Goal: Register for event/course

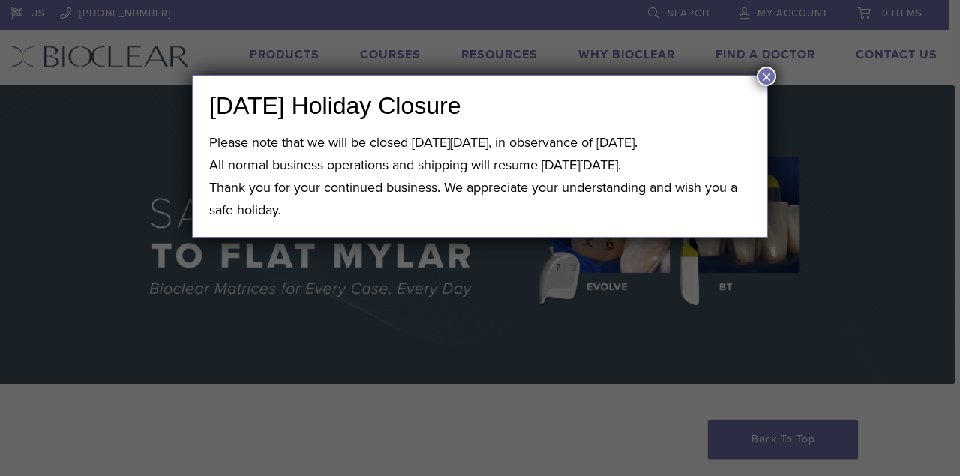
click at [763, 74] on button "×" at bounding box center [766, 76] width 19 height 19
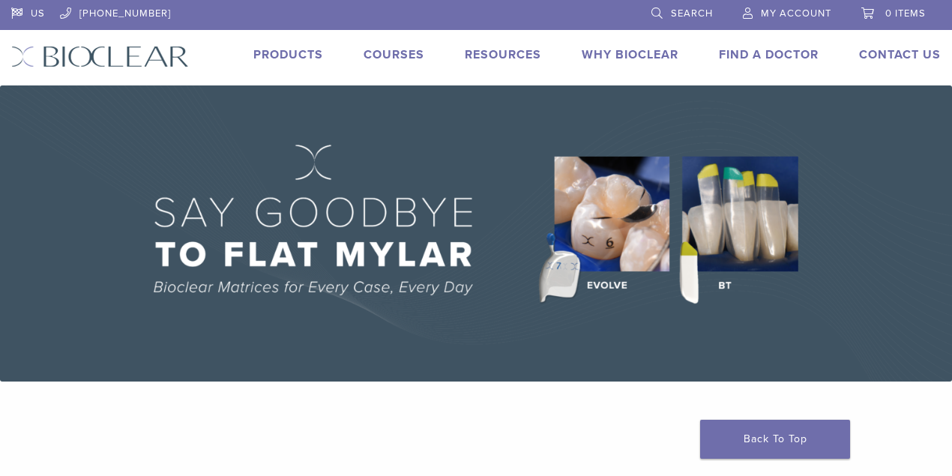
click at [790, 11] on span "My Account" at bounding box center [796, 13] width 70 height 12
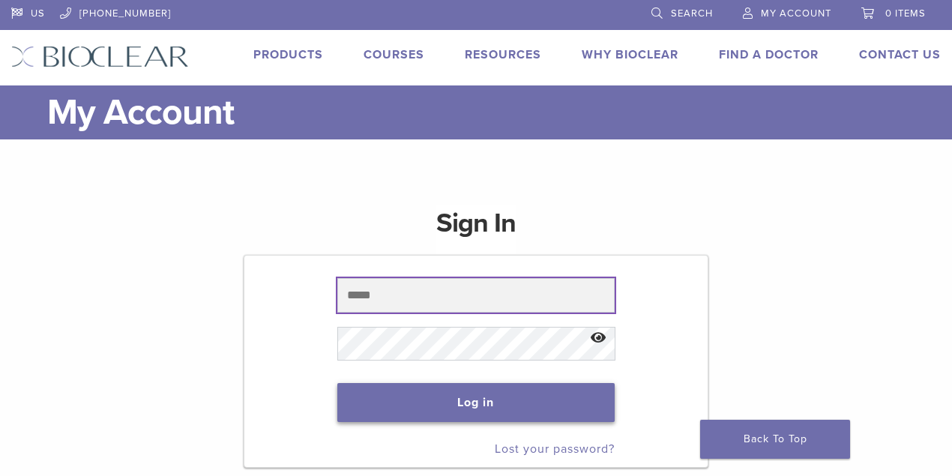
type input "**********"
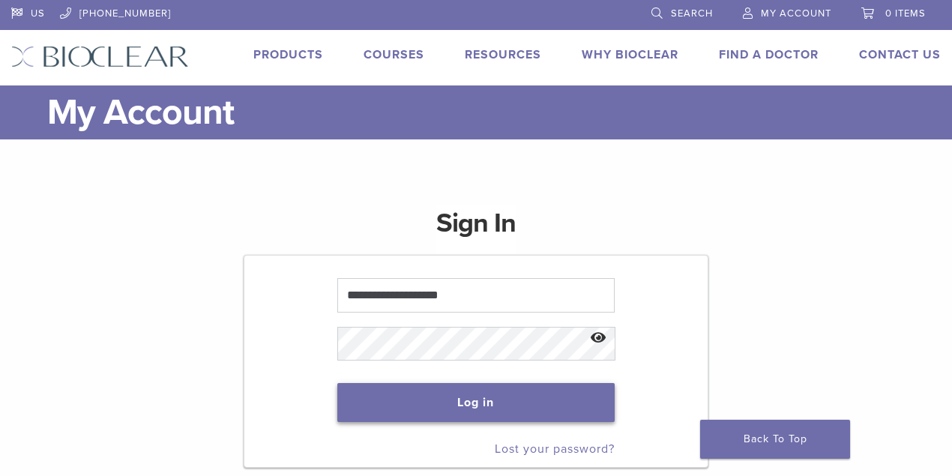
click at [534, 406] on button "Log in" at bounding box center [476, 402] width 278 height 39
click at [466, 402] on button "Log in" at bounding box center [476, 402] width 278 height 39
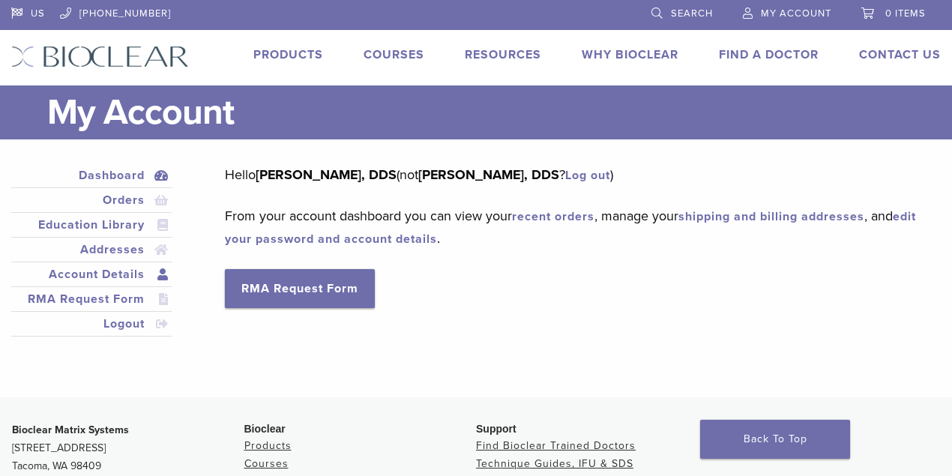
click at [115, 274] on link "Account Details" at bounding box center [91, 274] width 154 height 18
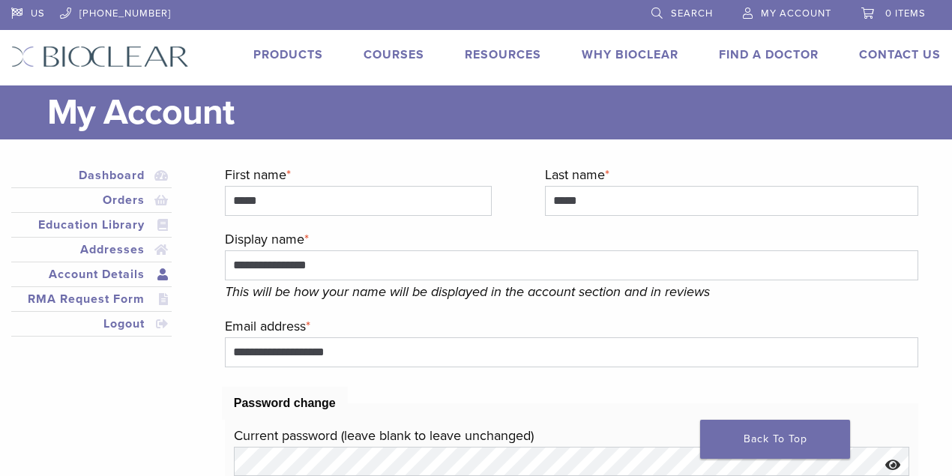
click at [399, 52] on link "Courses" at bounding box center [394, 54] width 61 height 15
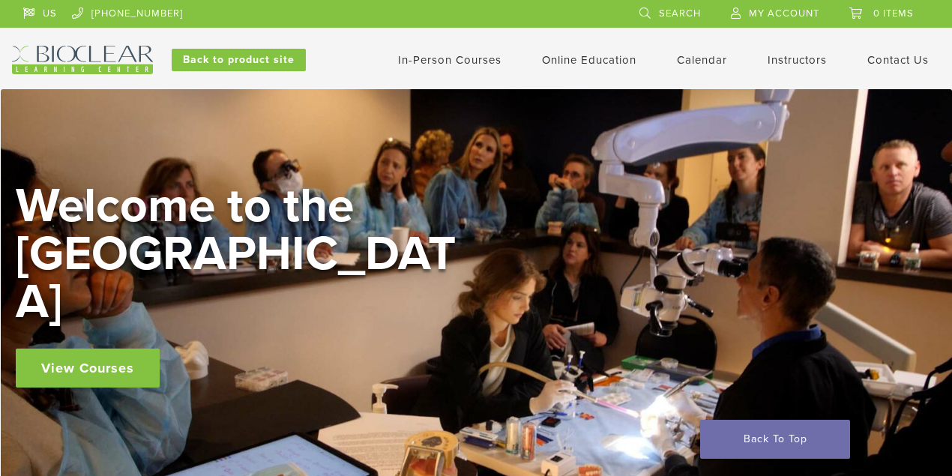
click at [460, 60] on link "In-Person Courses" at bounding box center [449, 59] width 103 height 13
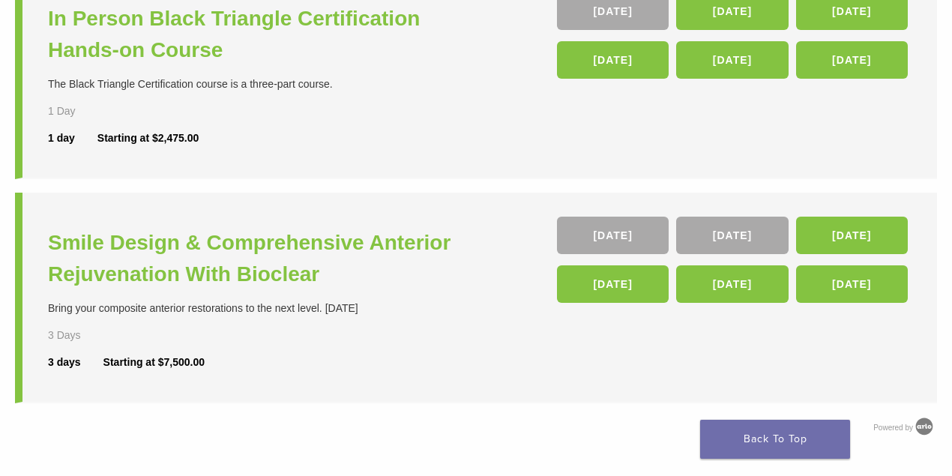
scroll to position [700, 0]
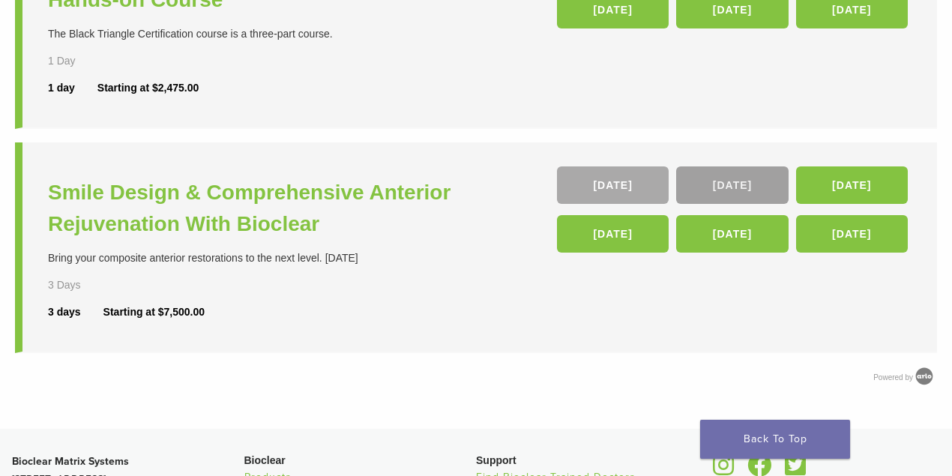
click at [719, 191] on link "[DATE]" at bounding box center [732, 184] width 112 height 37
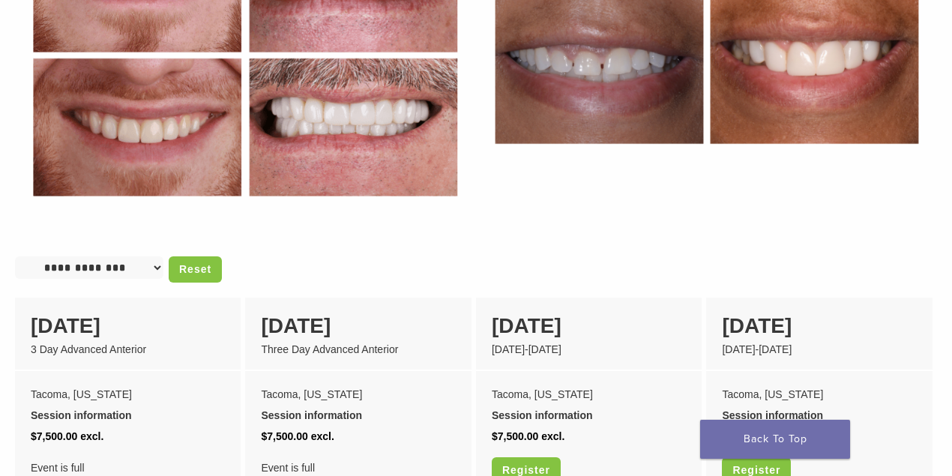
scroll to position [949, 0]
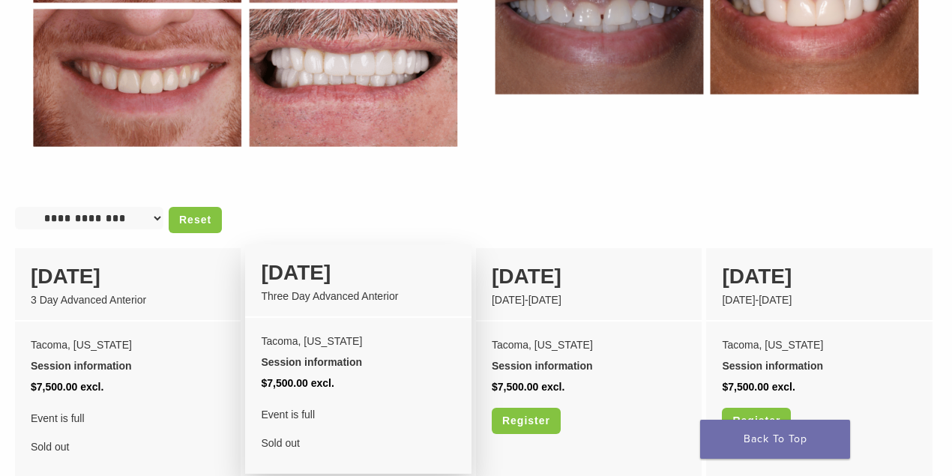
click at [322, 257] on div "04 December" at bounding box center [358, 272] width 194 height 31
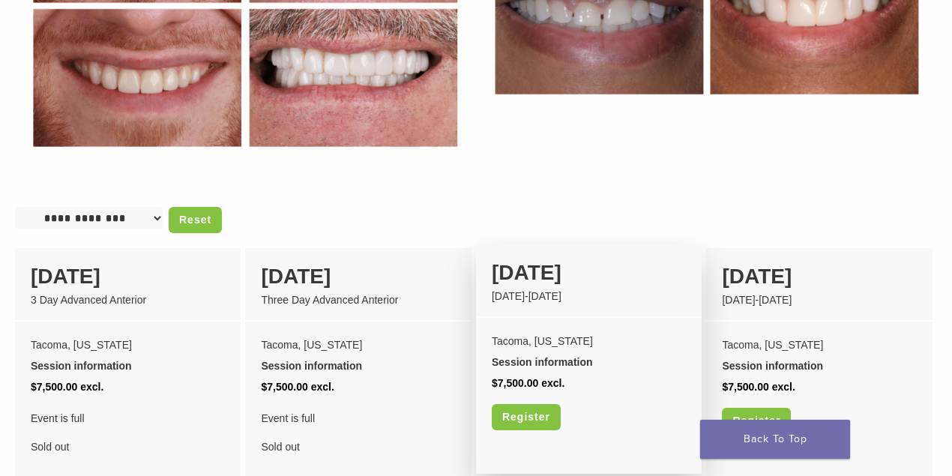
click at [525, 257] on div "19 March" at bounding box center [589, 272] width 194 height 31
click at [540, 404] on link "Register" at bounding box center [526, 417] width 69 height 26
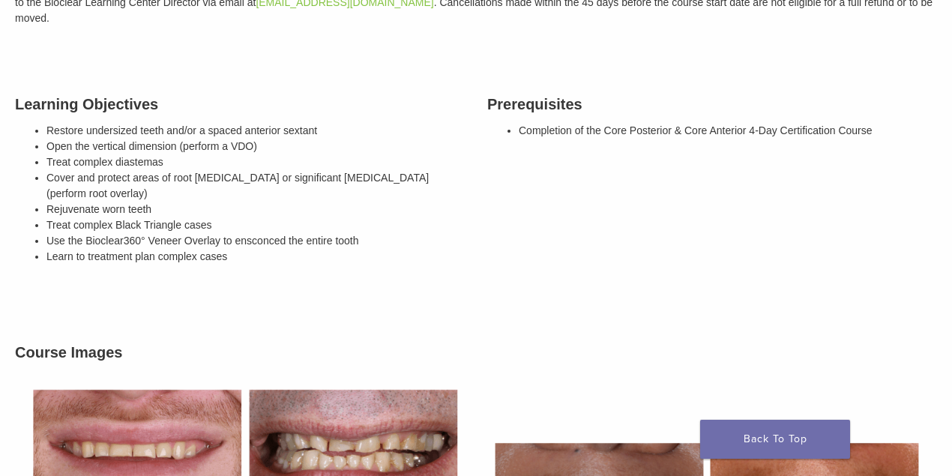
scroll to position [300, 0]
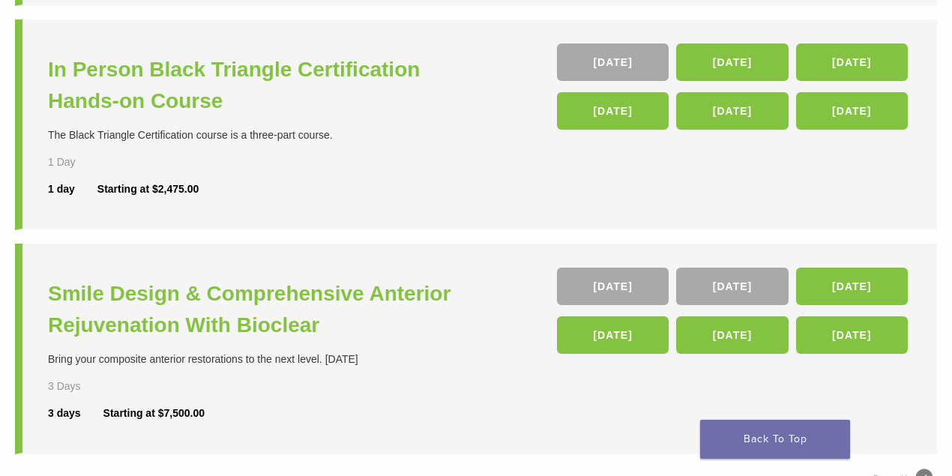
scroll to position [460, 0]
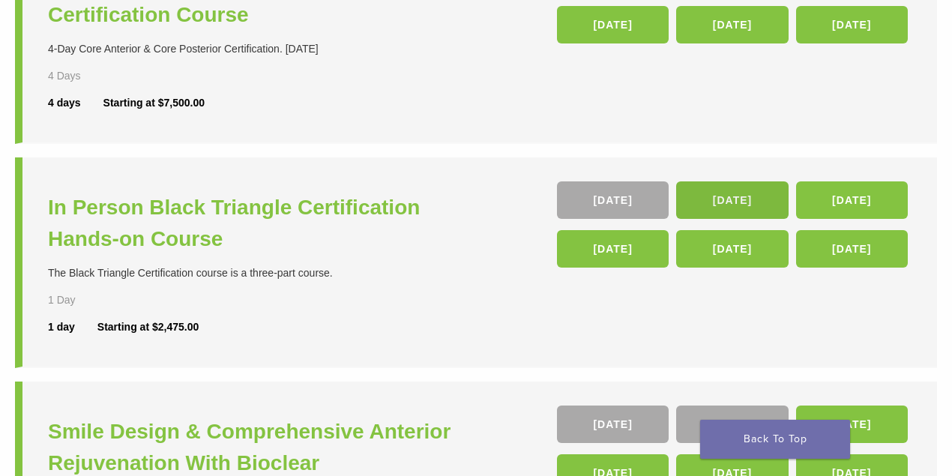
click at [730, 194] on link "[DATE]" at bounding box center [732, 199] width 112 height 37
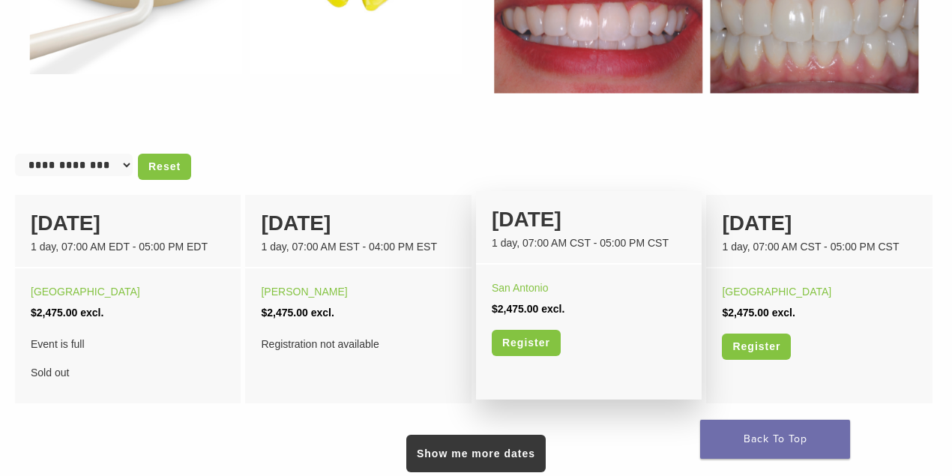
scroll to position [850, 0]
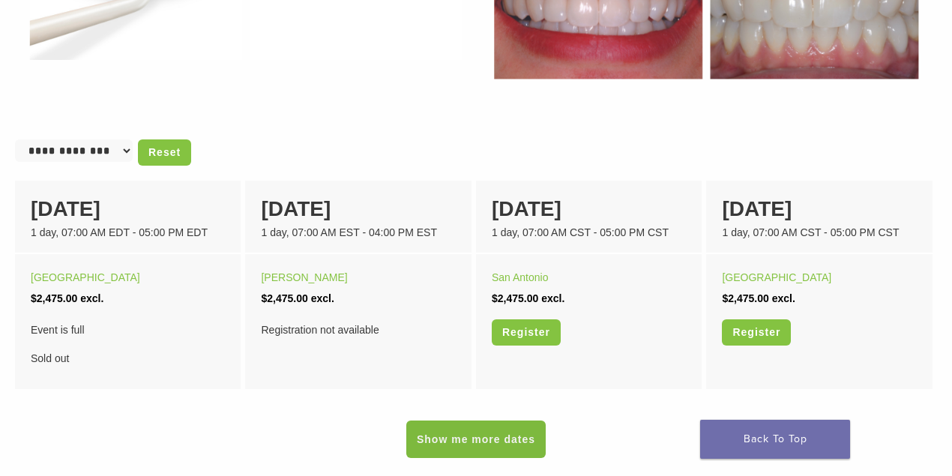
click at [485, 438] on link "Show me more dates" at bounding box center [475, 439] width 139 height 37
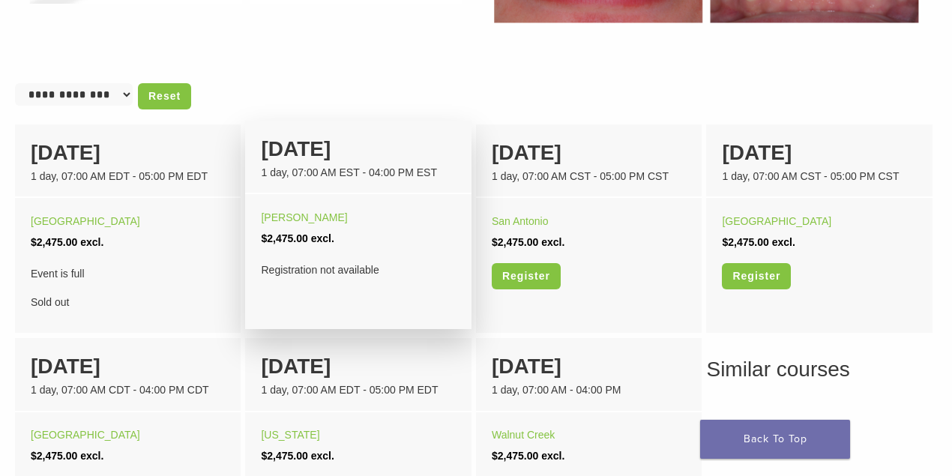
scroll to position [900, 0]
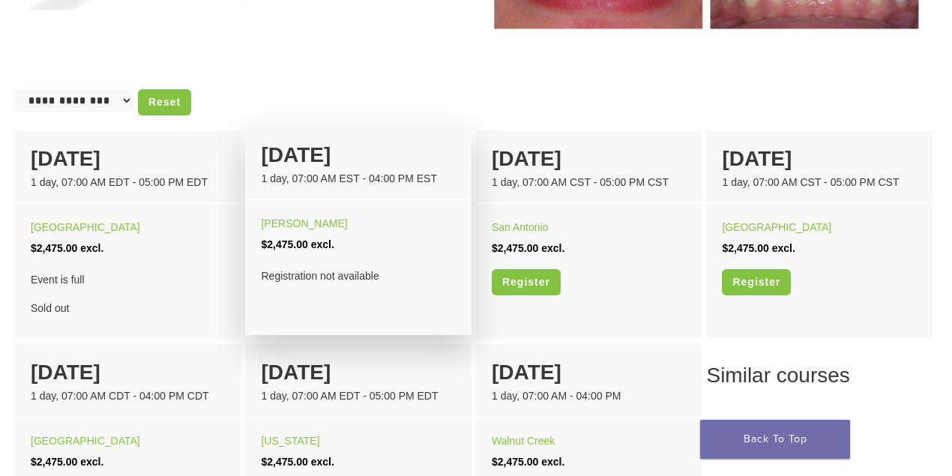
click at [349, 215] on div "Powell" at bounding box center [358, 223] width 194 height 21
click at [271, 225] on link "Powell" at bounding box center [304, 223] width 86 height 12
click at [273, 225] on link "Powell" at bounding box center [304, 223] width 86 height 12
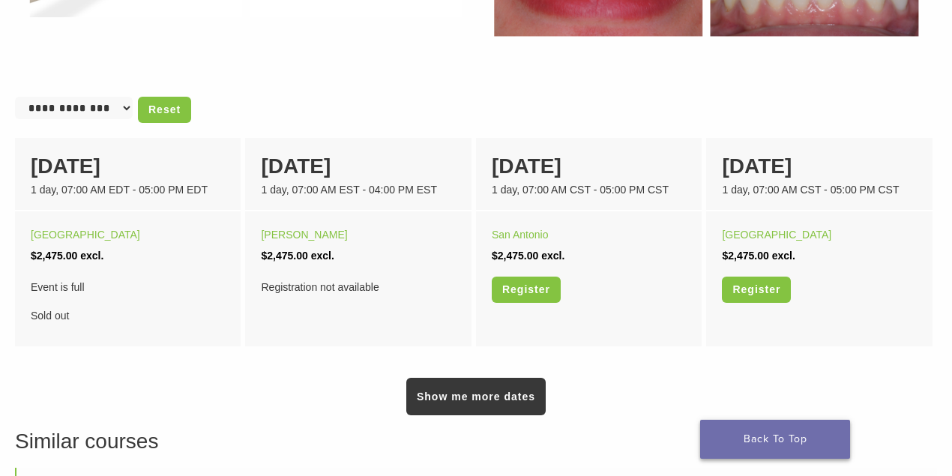
scroll to position [900, 0]
